Goal: Information Seeking & Learning: Learn about a topic

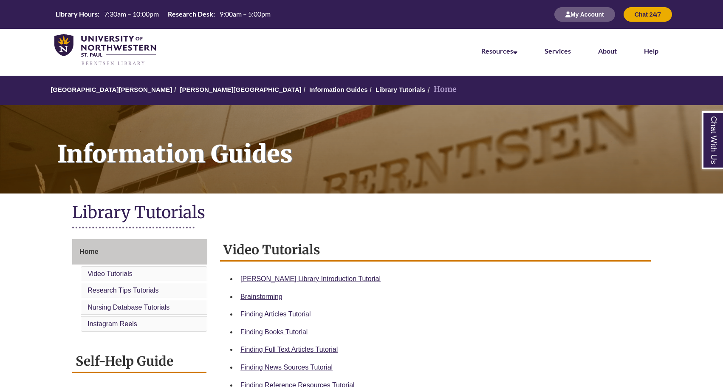
scroll to position [74, 0]
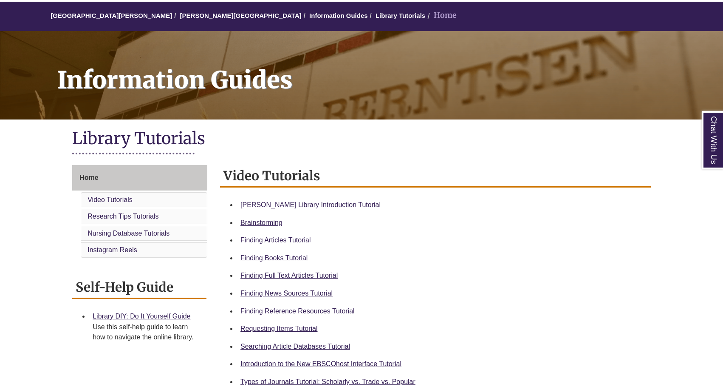
drag, startPoint x: 443, startPoint y: 155, endPoint x: 326, endPoint y: 203, distance: 125.6
click at [326, 203] on link "[PERSON_NAME] Library Introduction Tutorial" at bounding box center [310, 204] width 140 height 7
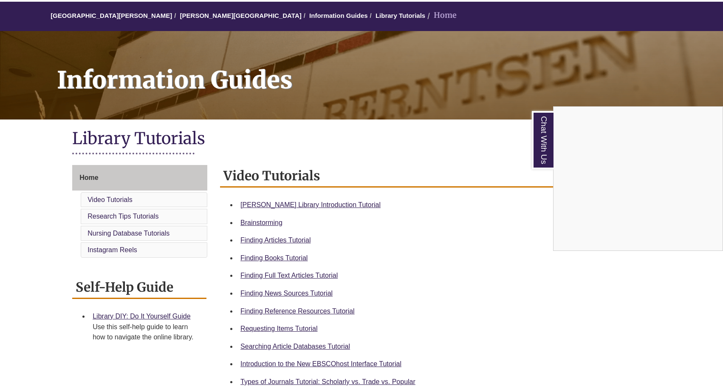
click at [305, 200] on div "Chat With Us" at bounding box center [361, 193] width 723 height 387
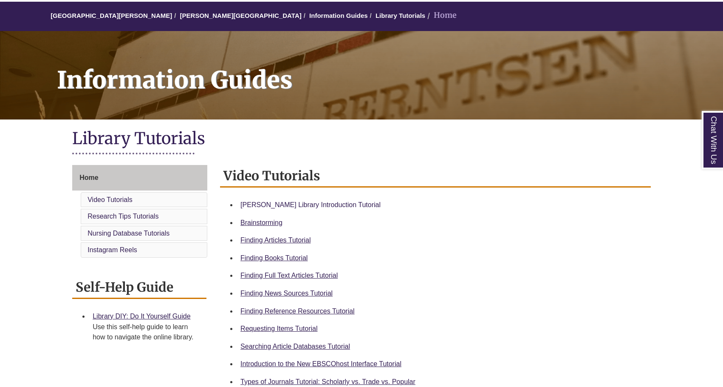
click at [304, 201] on link "Berntsen Library Introduction Tutorial" at bounding box center [310, 204] width 140 height 7
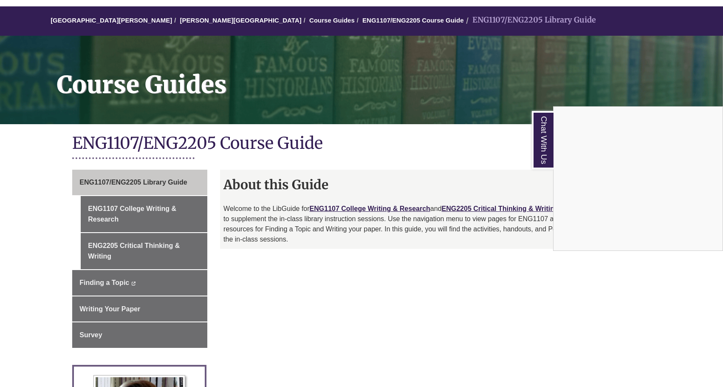
scroll to position [119, 0]
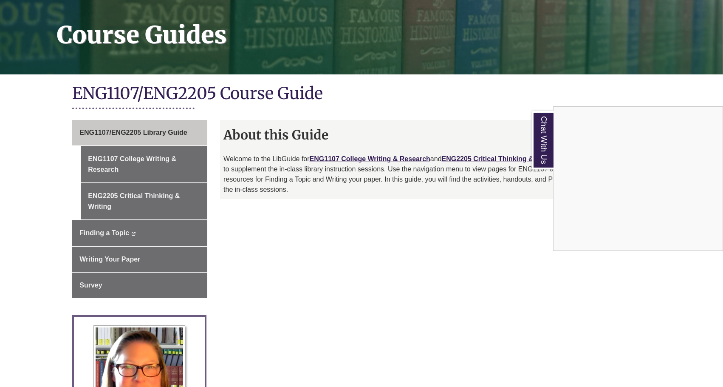
click at [123, 161] on div "Chat With Us" at bounding box center [361, 193] width 723 height 387
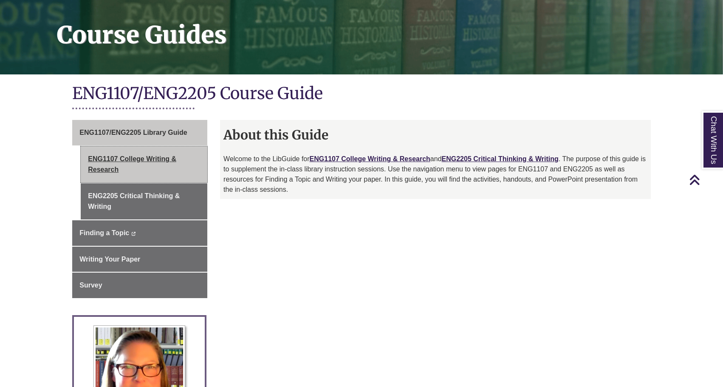
click at [145, 158] on link "ENG1107 College Writing & Research" at bounding box center [144, 164] width 127 height 36
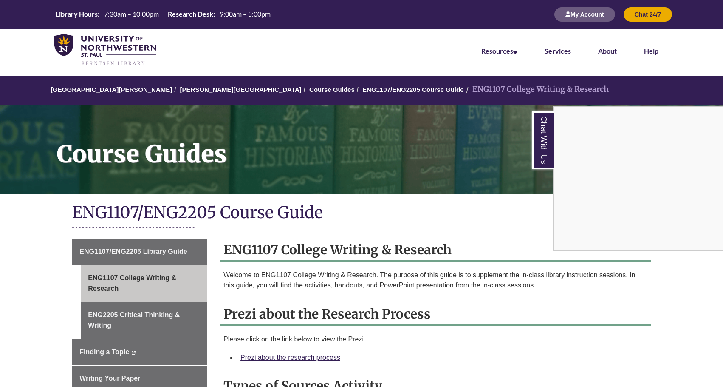
click at [172, 248] on div "Chat With Us" at bounding box center [361, 193] width 723 height 387
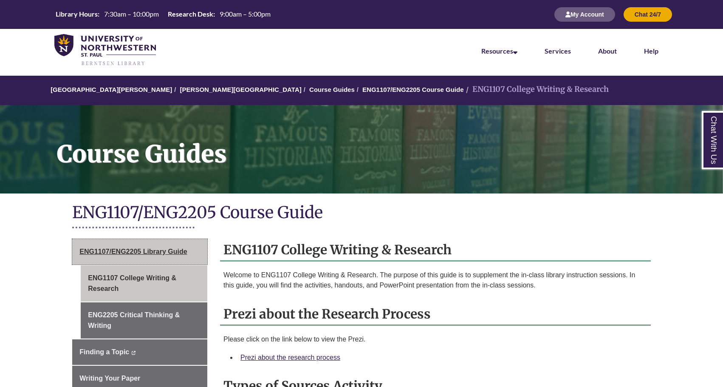
click at [174, 248] on span "ENG1107/ENG2205 Library Guide" at bounding box center [132, 251] width 107 height 7
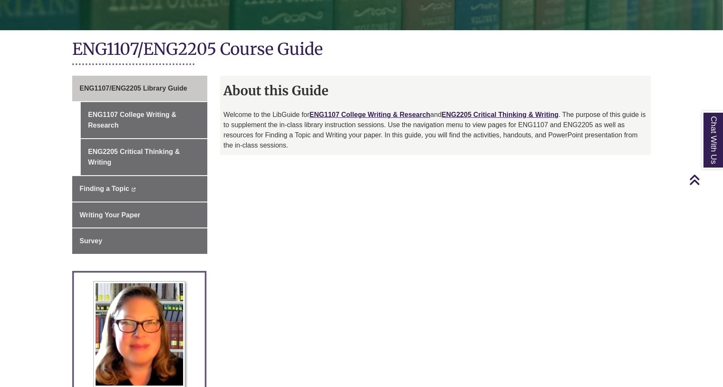
scroll to position [8, 0]
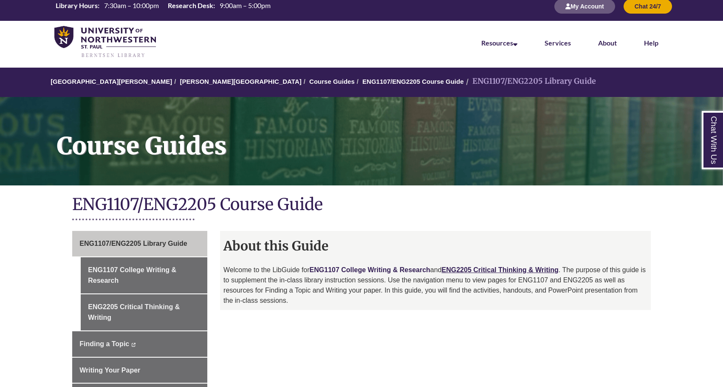
click at [364, 267] on link "ENG1107 College Writing & Research" at bounding box center [370, 269] width 121 height 7
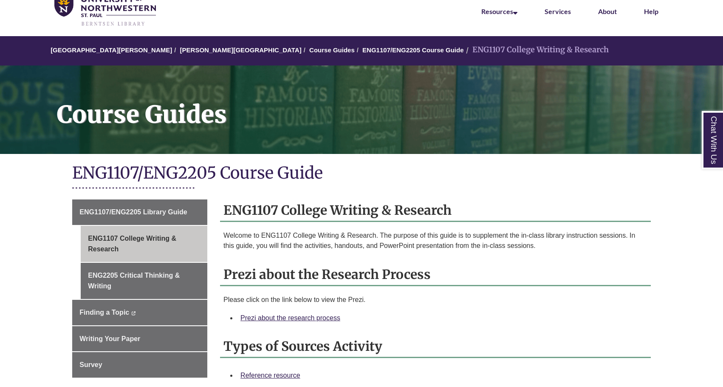
scroll to position [153, 0]
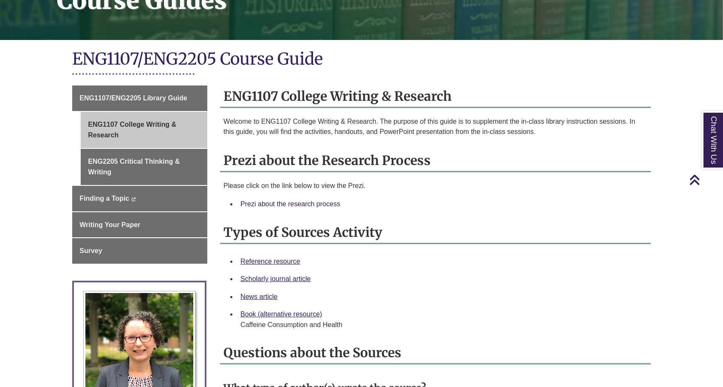
click at [309, 200] on link "Prezi about the research process" at bounding box center [290, 203] width 100 height 7
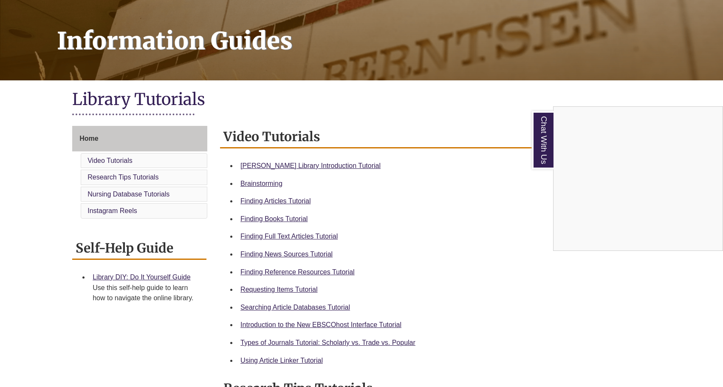
scroll to position [121, 0]
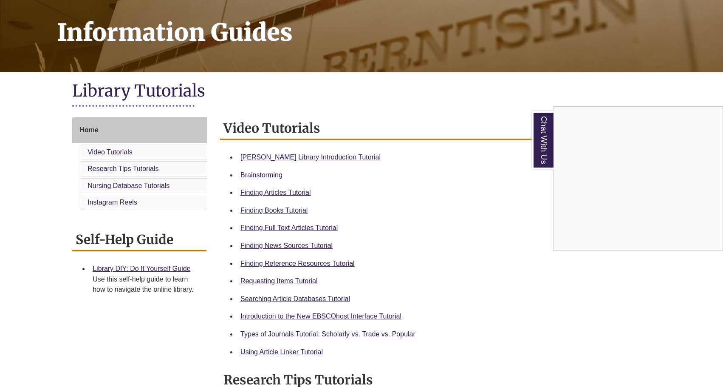
click at [287, 260] on div "Chat With Us" at bounding box center [361, 193] width 723 height 387
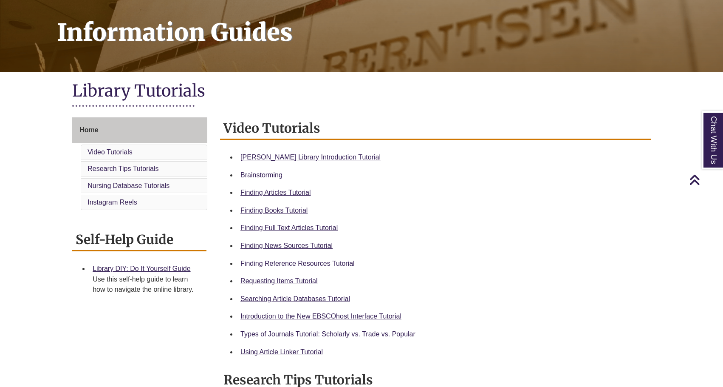
click at [278, 261] on link "Finding Reference Resources Tutorial" at bounding box center [297, 263] width 114 height 7
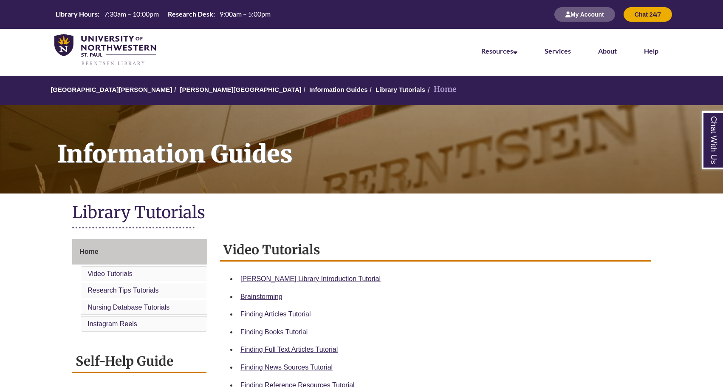
scroll to position [0, 0]
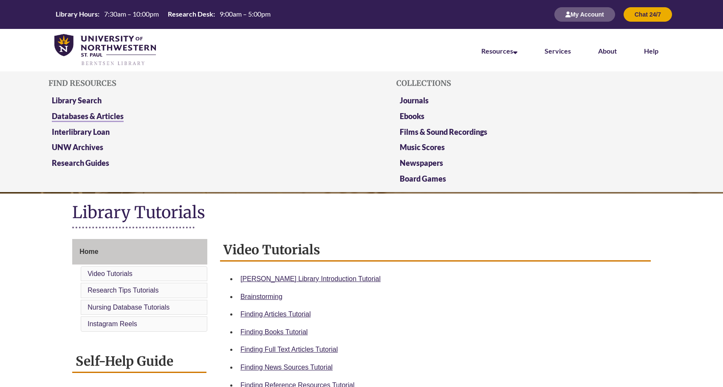
click at [118, 115] on link "Databases & Articles" at bounding box center [88, 116] width 72 height 11
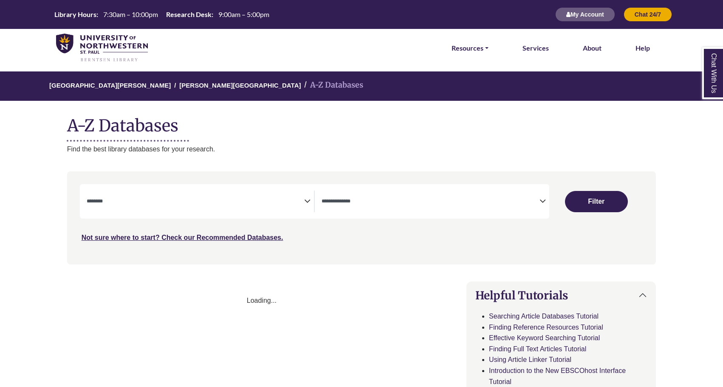
select select "Database Subject Filter"
select select "Database Types Filter"
select select "Database Subject Filter"
select select "Database Types Filter"
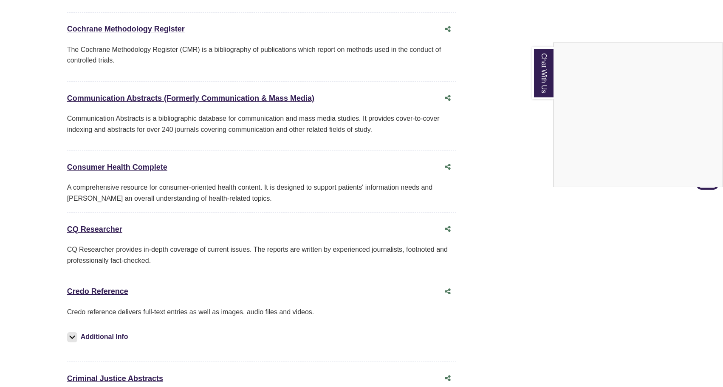
scroll to position [1841, 0]
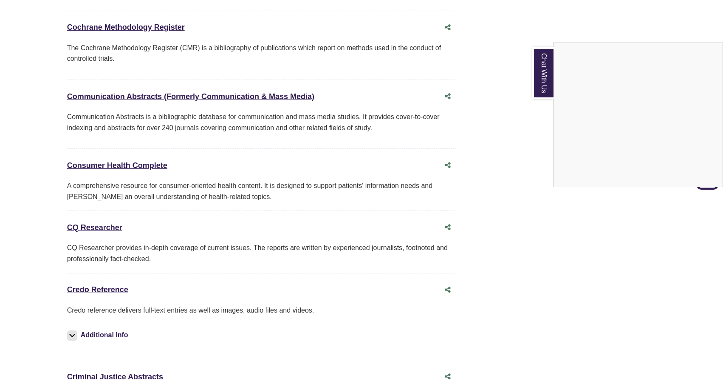
click at [110, 270] on div "Chat With Us" at bounding box center [361, 193] width 723 height 387
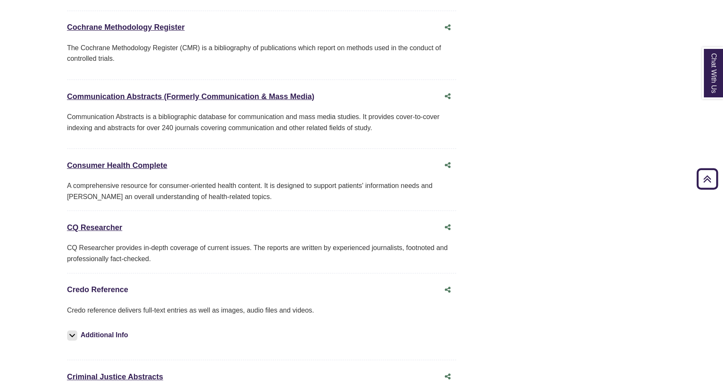
click at [104, 285] on link "Credo Reference This link opens in a new window" at bounding box center [97, 289] width 61 height 8
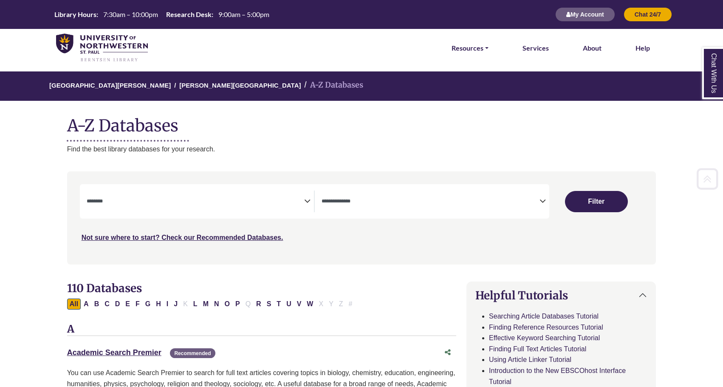
scroll to position [0, 0]
click at [474, 47] on link "Resources" at bounding box center [470, 47] width 37 height 11
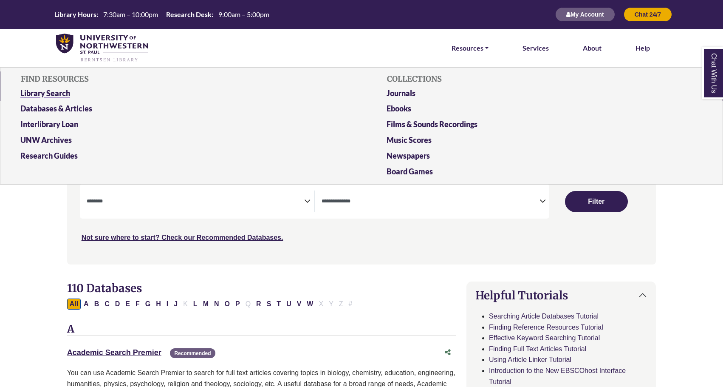
click at [37, 92] on link "Library Search" at bounding box center [178, 95] width 329 height 16
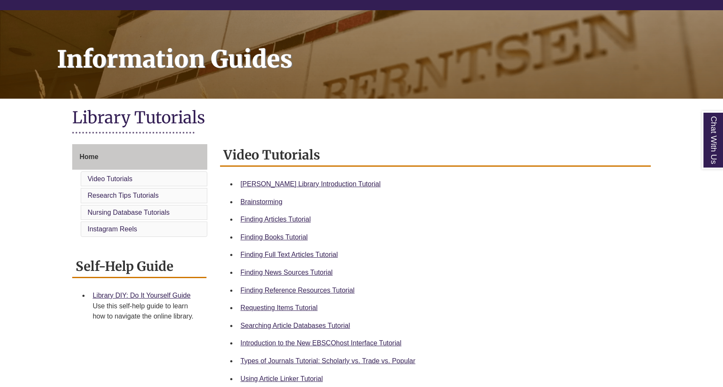
scroll to position [96, 0]
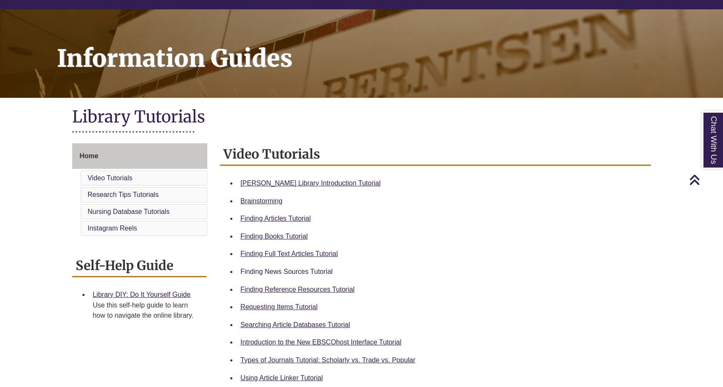
click at [289, 271] on link "Finding News Sources Tutorial" at bounding box center [286, 271] width 92 height 7
